Goal: Task Accomplishment & Management: Use online tool/utility

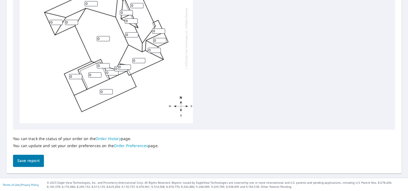
scroll to position [156, 0]
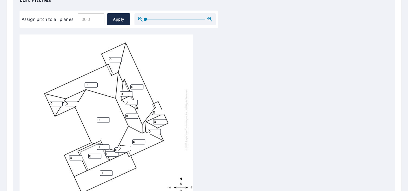
click at [91, 18] on input "Assign pitch to all planes" at bounding box center [91, 19] width 27 height 15
type input "10"
click at [114, 18] on span "Apply" at bounding box center [119, 19] width 14 height 7
type input "10"
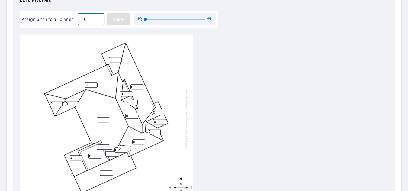
type input "10"
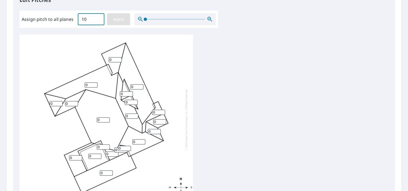
type input "10"
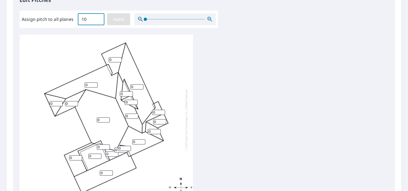
type input "10"
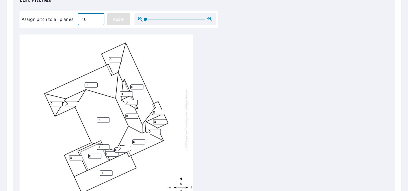
type input "10"
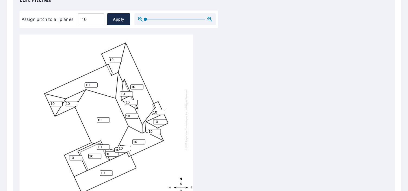
drag, startPoint x: 95, startPoint y: 158, endPoint x: 84, endPoint y: 157, distance: 11.7
click at [84, 157] on div "10 10 10 10 10 10 10 10 10 10 10 10 10 10 10 10 10 10 10 10" at bounding box center [107, 119] width 174 height 170
type input "3"
drag, startPoint x: 135, startPoint y: 87, endPoint x: 129, endPoint y: 85, distance: 6.1
click at [129, 85] on div "10 10 10 10 10 3 10 10 10 10 10 10 10 10 10 10 10 10 10 10" at bounding box center [107, 119] width 174 height 170
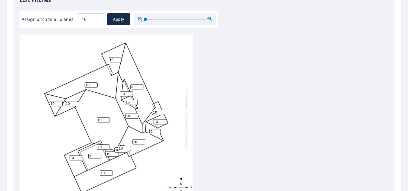
type input "3"
drag, startPoint x: 118, startPoint y: 59, endPoint x: 100, endPoint y: 58, distance: 17.4
click at [109, 58] on input "9" at bounding box center [115, 59] width 13 height 5
drag, startPoint x: 112, startPoint y: 58, endPoint x: 102, endPoint y: 59, distance: 10.4
click at [102, 59] on div "10 10 3 10 10 3 10 10 10 10 10 10 10 10 10 10 10 10 10 10" at bounding box center [107, 119] width 174 height 170
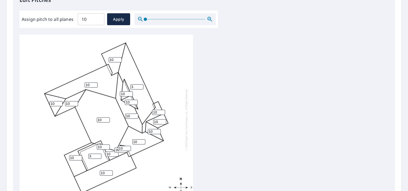
drag, startPoint x: 114, startPoint y: 58, endPoint x: 100, endPoint y: 59, distance: 13.7
click at [100, 59] on div "10 10 3 10 10 3 10 10 10 10 10 10 10 10 10 10 10 10 10 10" at bounding box center [107, 119] width 174 height 170
type input "3"
click at [175, 102] on div "10 10 3 10 10 3 10 10 3 10 10 10 10 10 10 10 10 10 10 10" at bounding box center [107, 119] width 174 height 170
click at [119, 20] on span "Apply" at bounding box center [119, 19] width 14 height 7
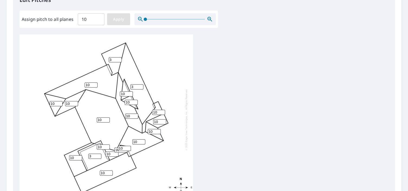
type input "10"
drag, startPoint x: 137, startPoint y: 87, endPoint x: 126, endPoint y: 87, distance: 11.1
click at [126, 87] on div "10 10 10 10 10 10 10 10 10 10 10 10 10 10 10 10 10 10 10 10" at bounding box center [107, 119] width 174 height 170
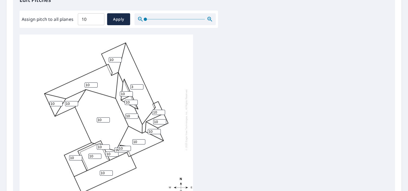
type input "3"
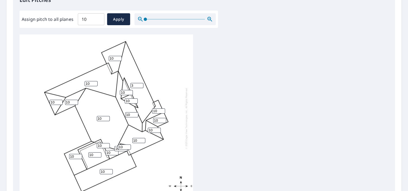
scroll to position [5, 0]
drag, startPoint x: 96, startPoint y: 149, endPoint x: 82, endPoint y: 152, distance: 13.8
click at [82, 152] on div "10 10 3 10 10 10 10 10 10 10 10 10 10 10 10 10 10 10 10 10" at bounding box center [107, 118] width 174 height 170
type input "3"
drag, startPoint x: 113, startPoint y: 53, endPoint x: 104, endPoint y: 54, distance: 9.0
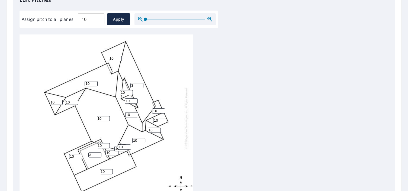
click at [104, 54] on div "10 10 3 10 10 3 10 10 10 10 10 10 10 10 10 10 10 10 10 10" at bounding box center [107, 118] width 174 height 170
type input "3"
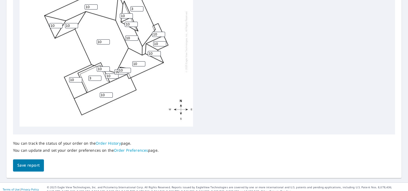
scroll to position [238, 0]
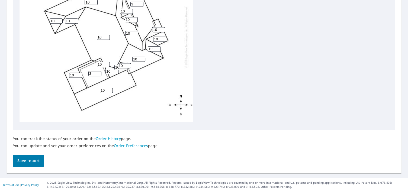
click at [34, 161] on span "Save report" at bounding box center [28, 161] width 22 height 7
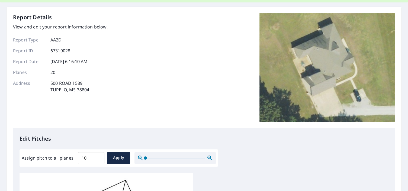
scroll to position [0, 0]
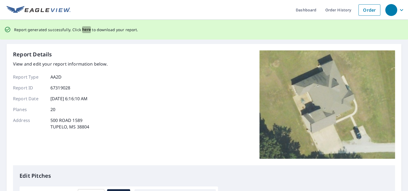
click at [83, 29] on span "here" at bounding box center [86, 29] width 9 height 7
